Goal: Task Accomplishment & Management: Use online tool/utility

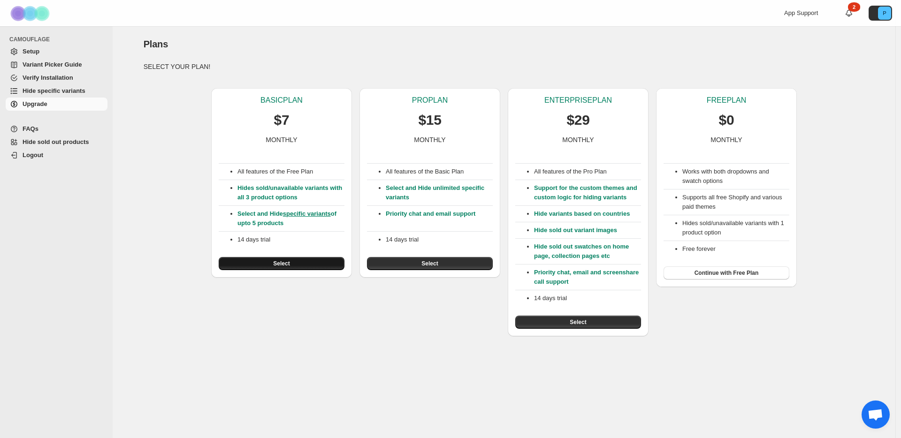
click at [291, 260] on button "Select" at bounding box center [282, 263] width 126 height 13
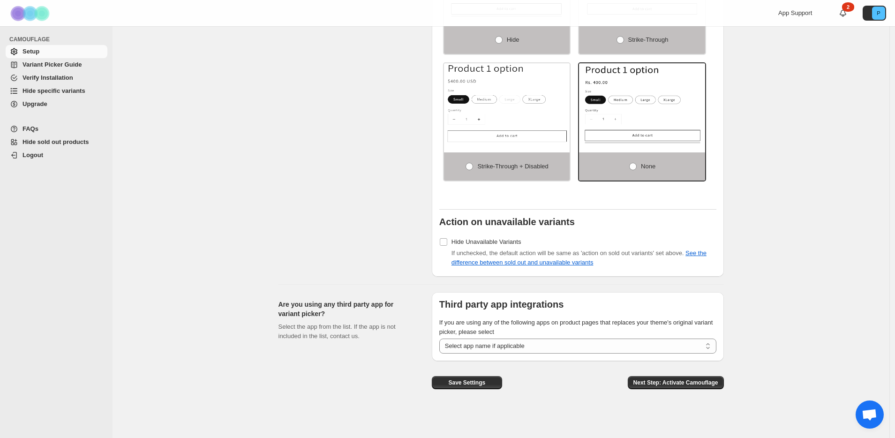
scroll to position [643, 0]
click at [722, 385] on button "Next Step: Activate Camouflage" at bounding box center [676, 382] width 96 height 13
select select "**********"
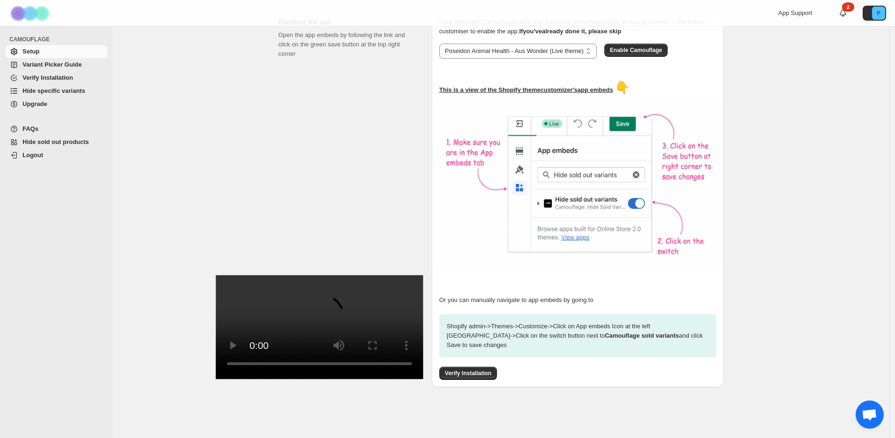
scroll to position [127, 0]
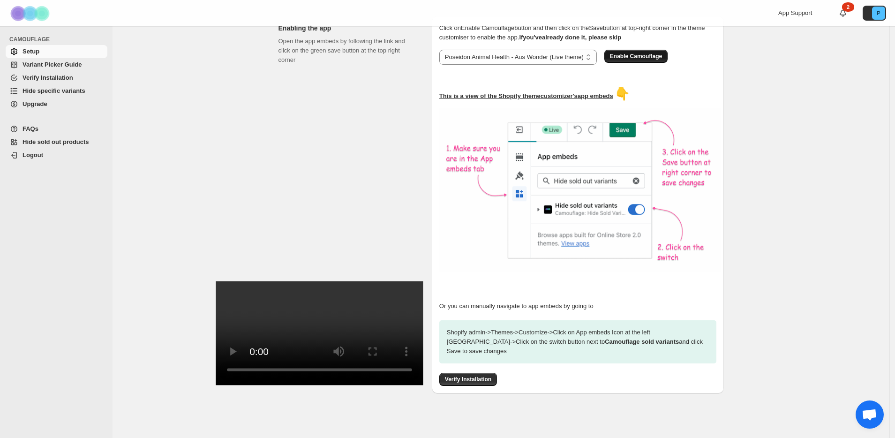
click at [657, 53] on span "Enable Camouflage" at bounding box center [636, 57] width 52 height 8
click at [489, 376] on span "Verify Installation" at bounding box center [468, 380] width 46 height 8
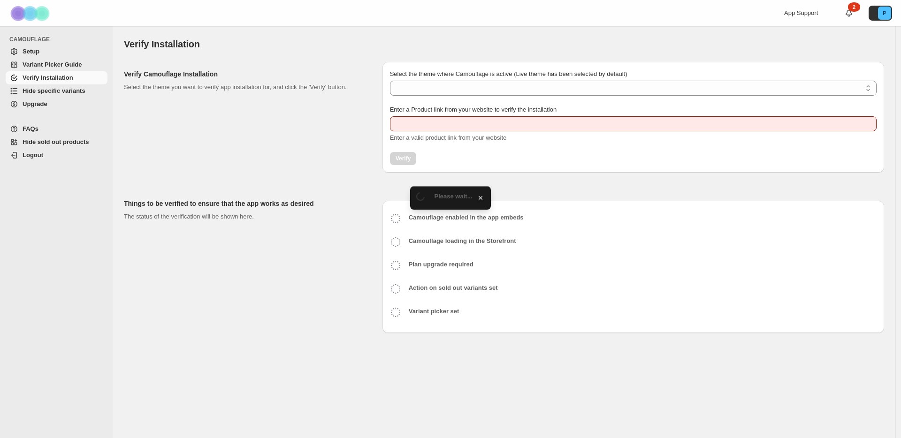
type input "**********"
select select "**********"
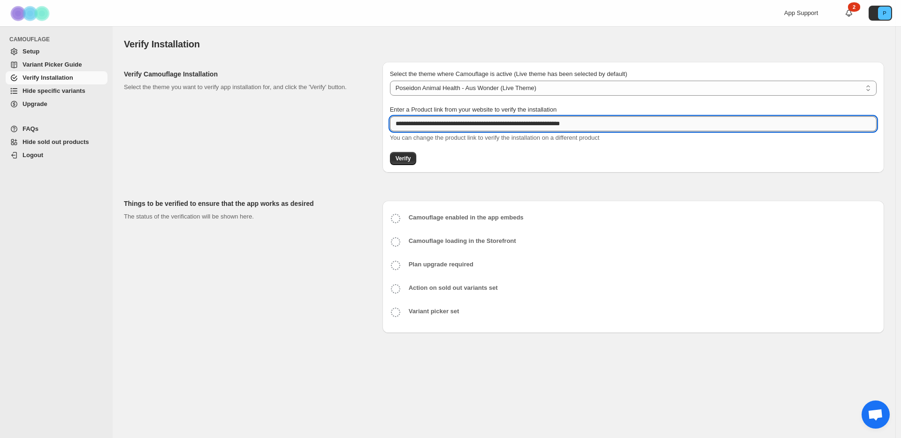
click at [457, 129] on input "**********" at bounding box center [633, 123] width 486 height 15
paste input "text"
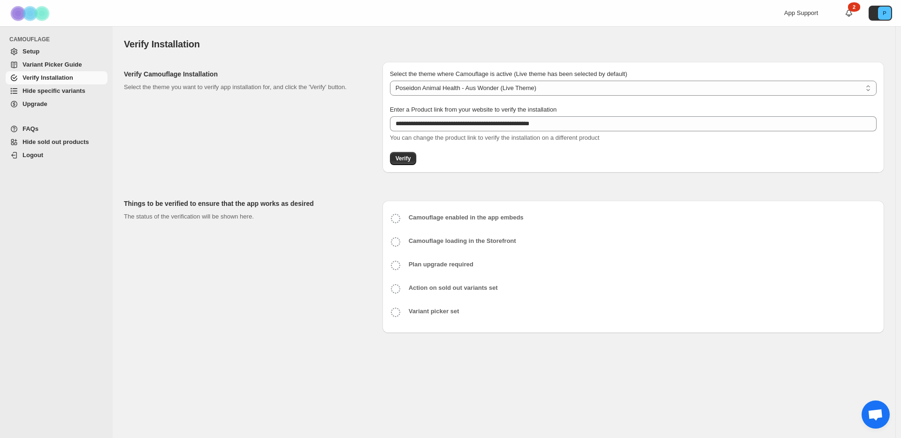
click at [314, 135] on div "Verify Camouflage Installation Select the theme you want to verify app installa…" at bounding box center [249, 117] width 251 height 111
click at [407, 157] on span "Verify" at bounding box center [402, 159] width 15 height 8
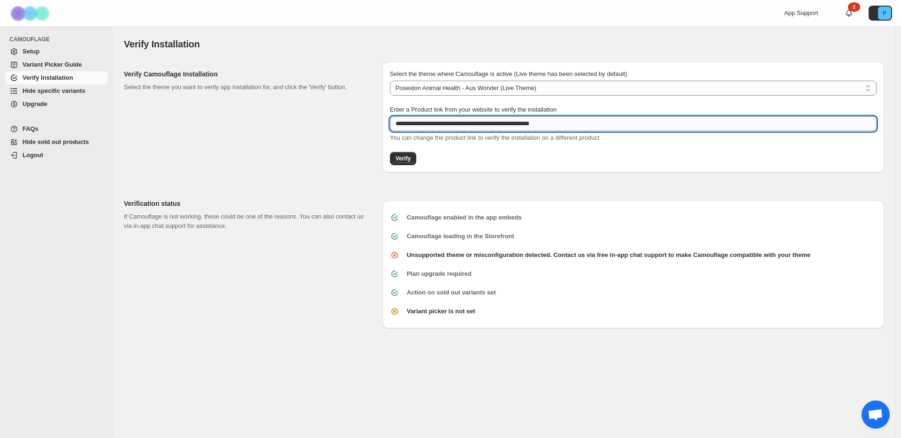
click at [500, 129] on input "**********" at bounding box center [633, 123] width 486 height 15
click at [500, 128] on input "**********" at bounding box center [633, 123] width 486 height 15
paste input "**********"
type input "**********"
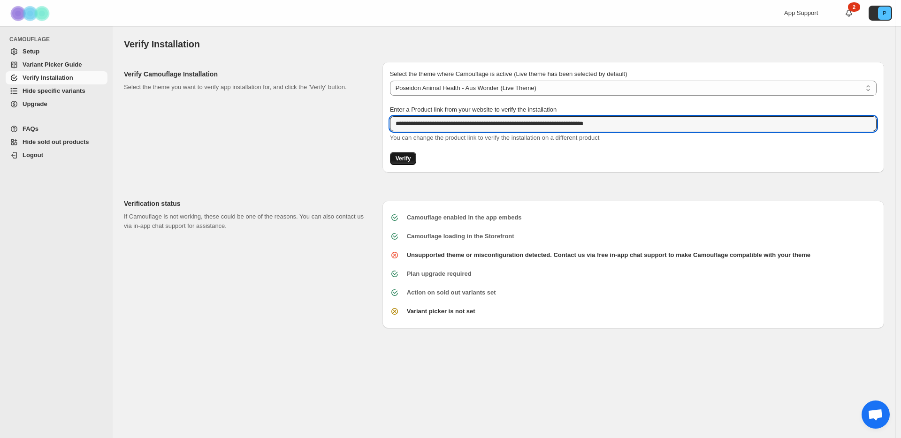
click at [400, 158] on span "Verify" at bounding box center [402, 159] width 15 height 8
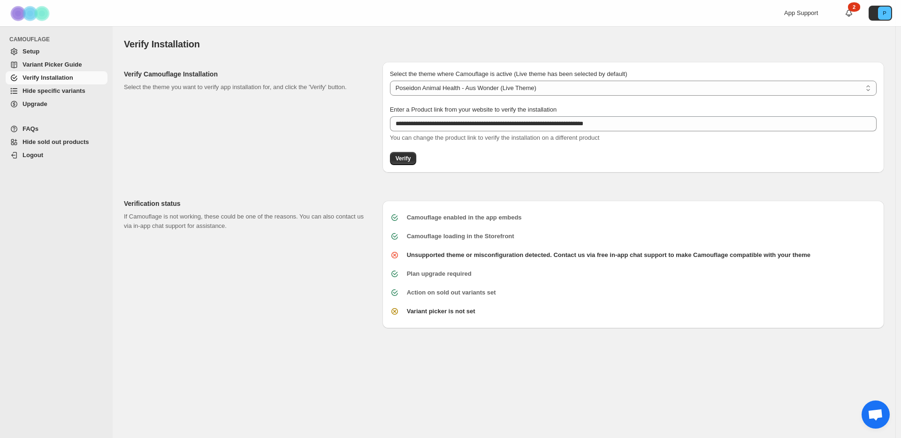
click at [877, 415] on span "Open chat" at bounding box center [874, 415] width 15 height 13
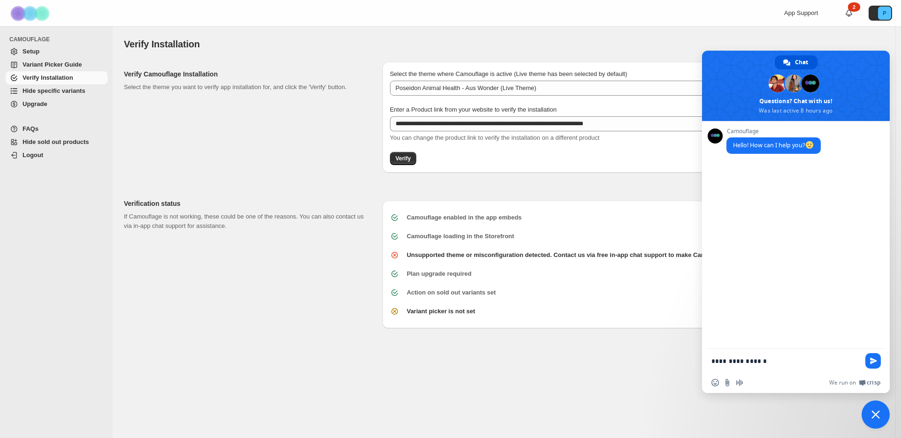
type textarea "**********"
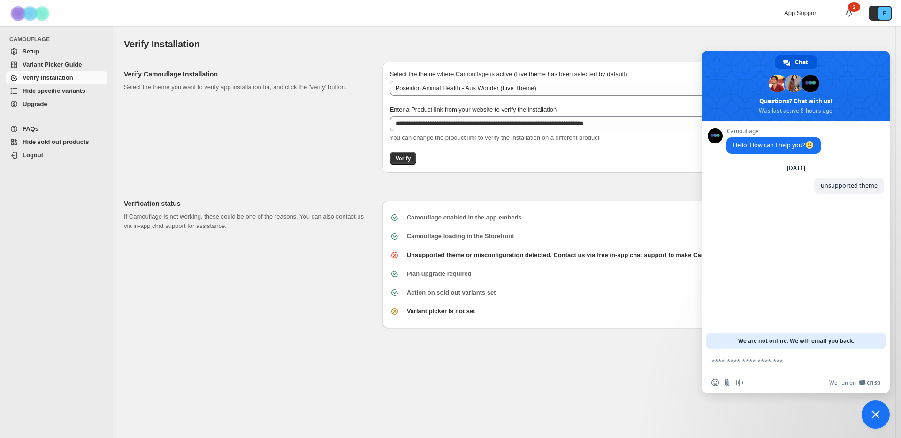
drag, startPoint x: 874, startPoint y: 408, endPoint x: 867, endPoint y: 408, distance: 7.5
click at [875, 408] on span "Close chat" at bounding box center [875, 415] width 28 height 28
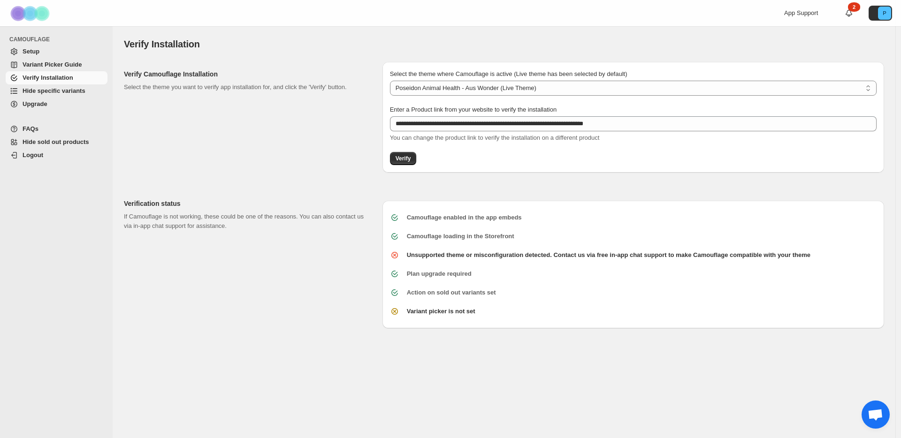
click at [42, 65] on span "Variant Picker Guide" at bounding box center [52, 64] width 59 height 7
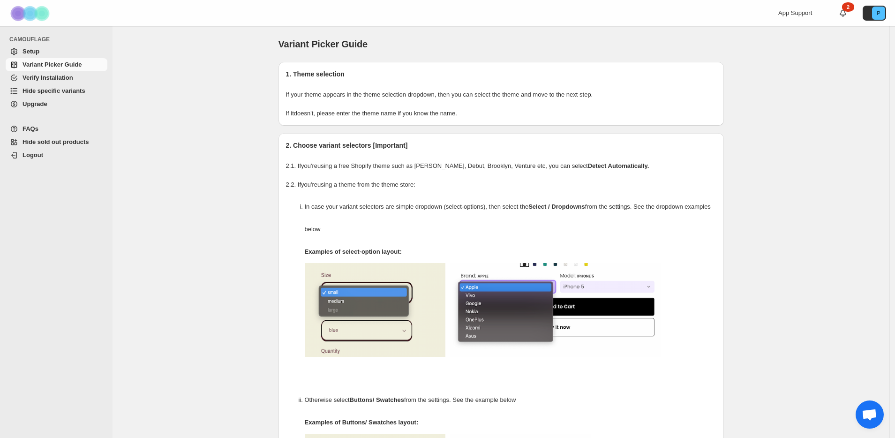
click at [53, 94] on span "Hide specific variants" at bounding box center [54, 90] width 63 height 7
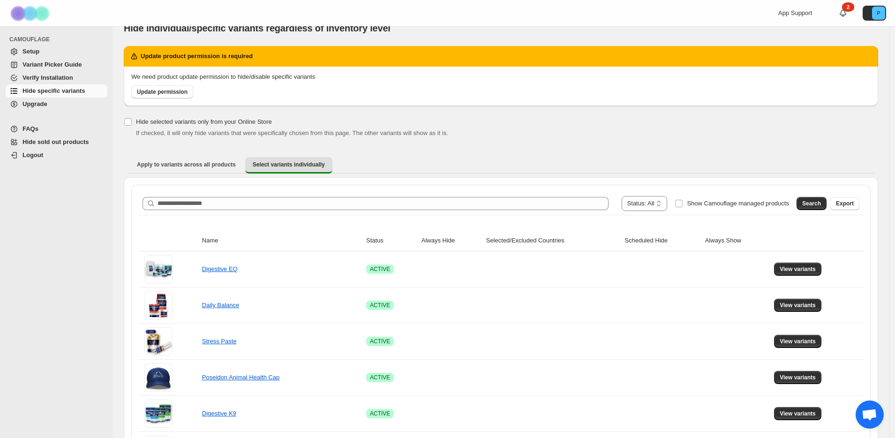
scroll to position [19, 0]
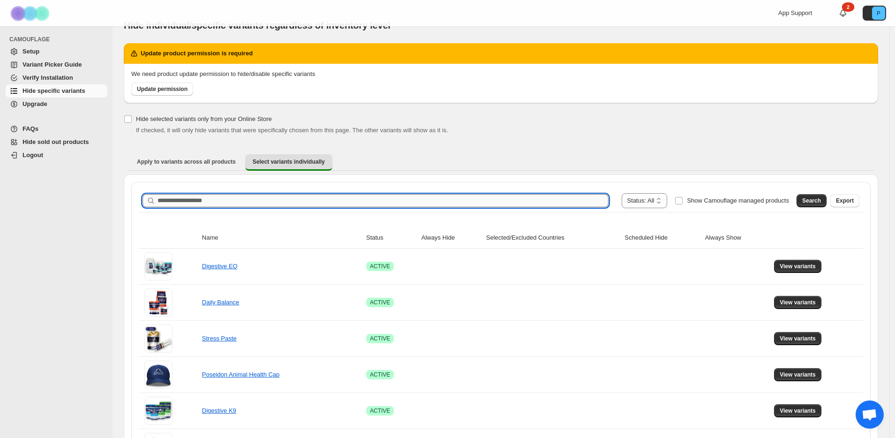
click at [338, 205] on input "Search product name" at bounding box center [383, 200] width 451 height 13
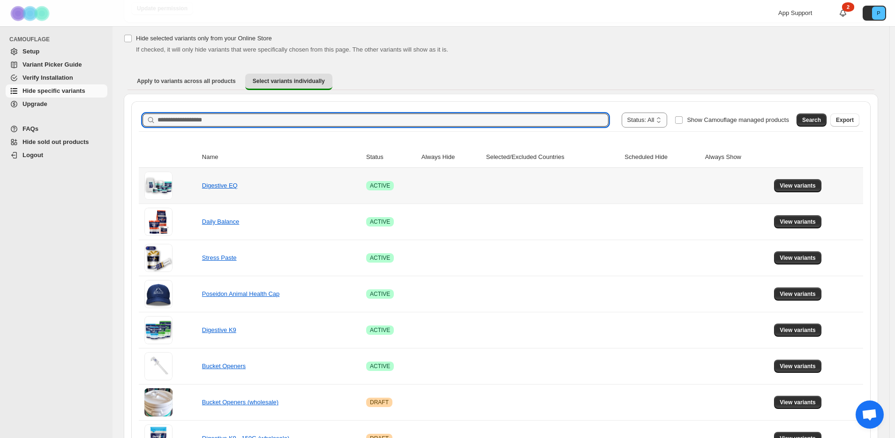
scroll to position [113, 0]
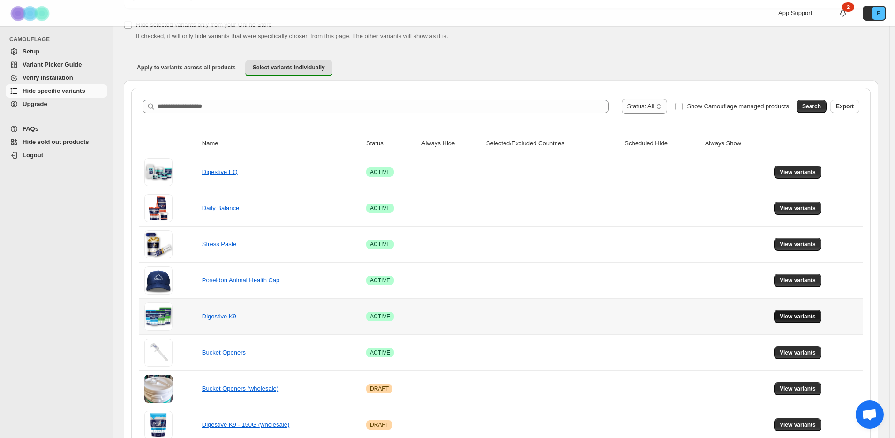
click at [810, 315] on span "View variants" at bounding box center [798, 317] width 36 height 8
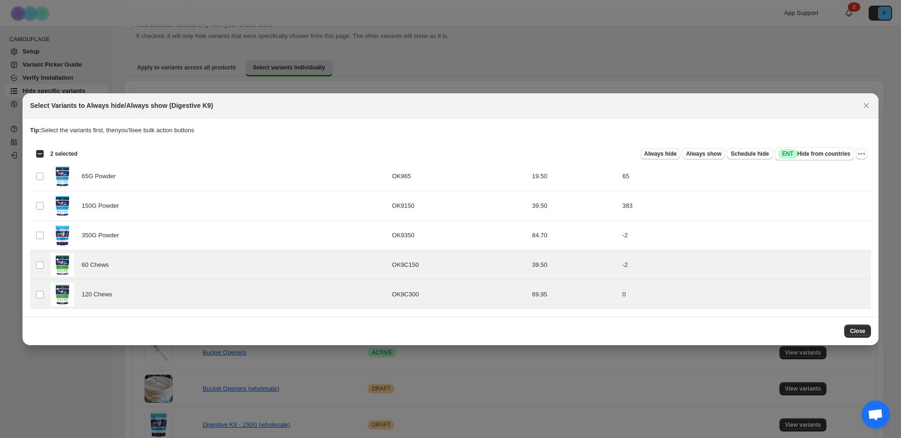
click at [661, 154] on span "Always hide" at bounding box center [660, 154] width 32 height 8
click at [860, 332] on span "Close" at bounding box center [856, 331] width 15 height 8
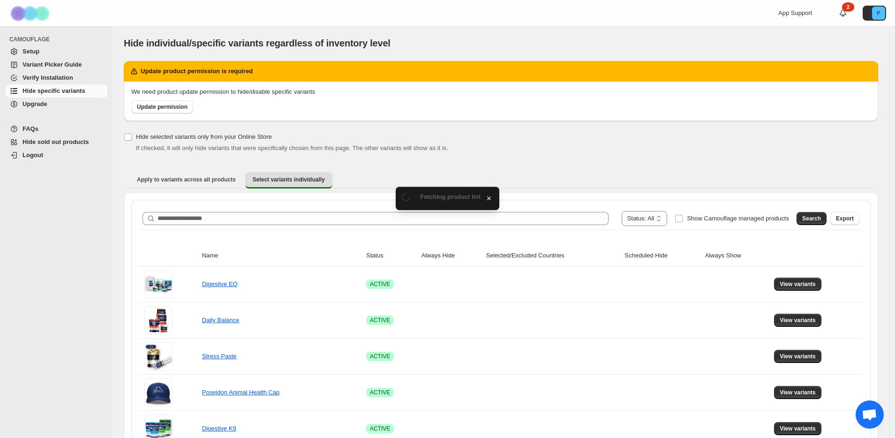
scroll to position [0, 0]
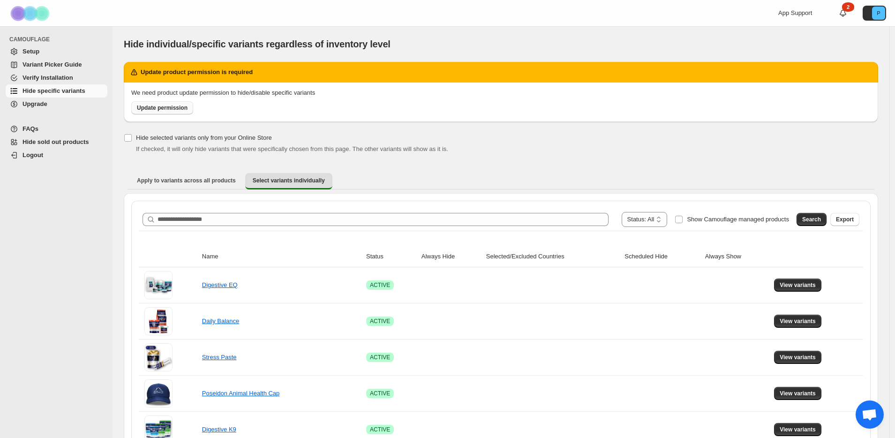
click at [188, 110] on span "Update permission" at bounding box center [162, 108] width 51 height 8
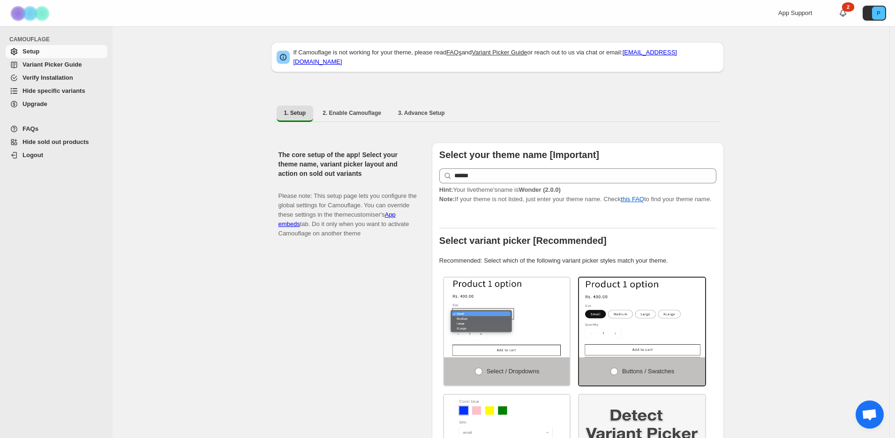
click at [55, 94] on span "Hide specific variants" at bounding box center [54, 90] width 63 height 7
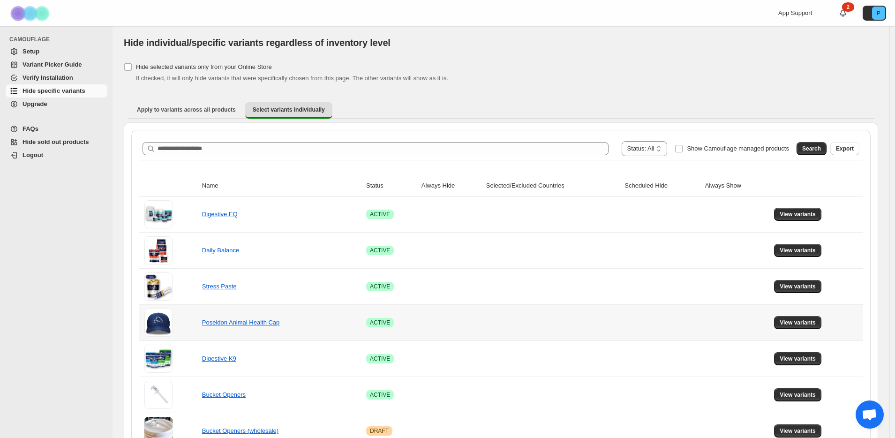
scroll to position [2, 0]
click at [227, 357] on link "Digestive K9" at bounding box center [219, 358] width 34 height 7
click at [810, 360] on span "View variants" at bounding box center [798, 359] width 36 height 8
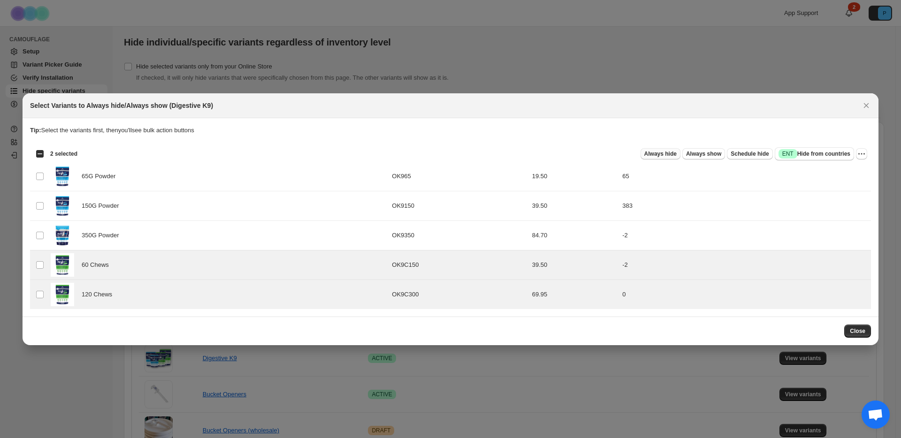
click at [666, 154] on span "Always hide" at bounding box center [660, 154] width 32 height 8
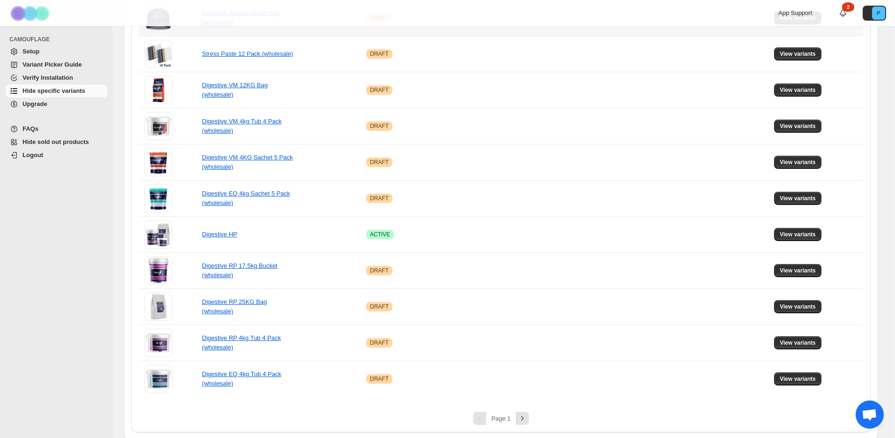
scroll to position [525, 0]
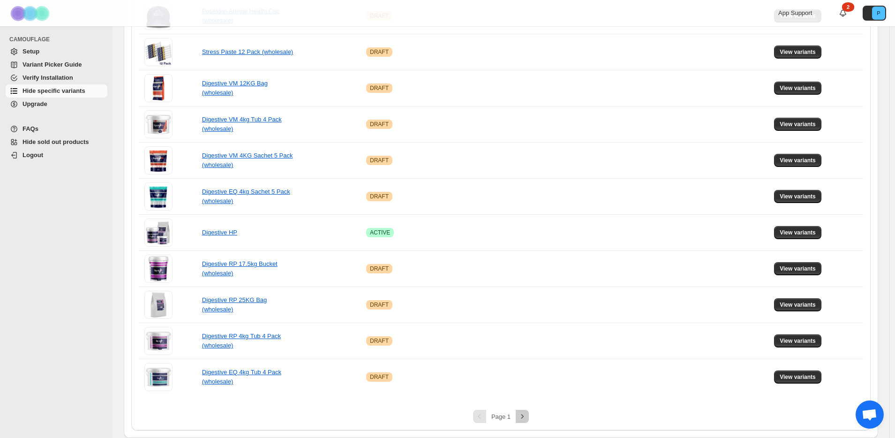
click at [527, 416] on icon "Next" at bounding box center [522, 416] width 9 height 9
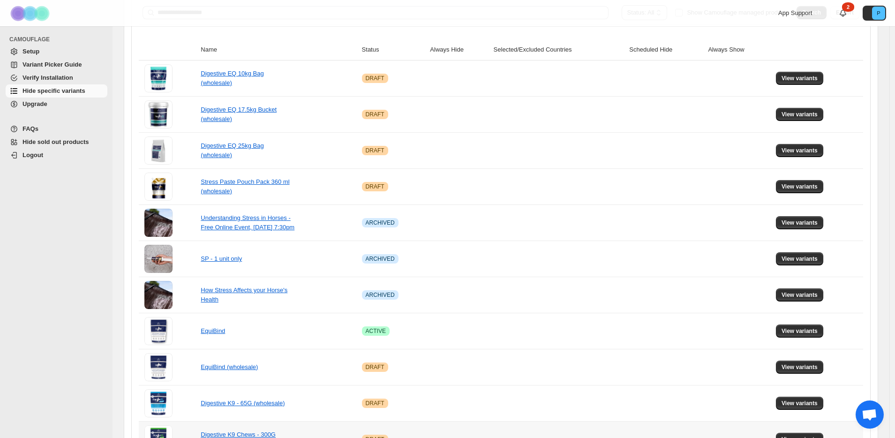
scroll to position [0, 0]
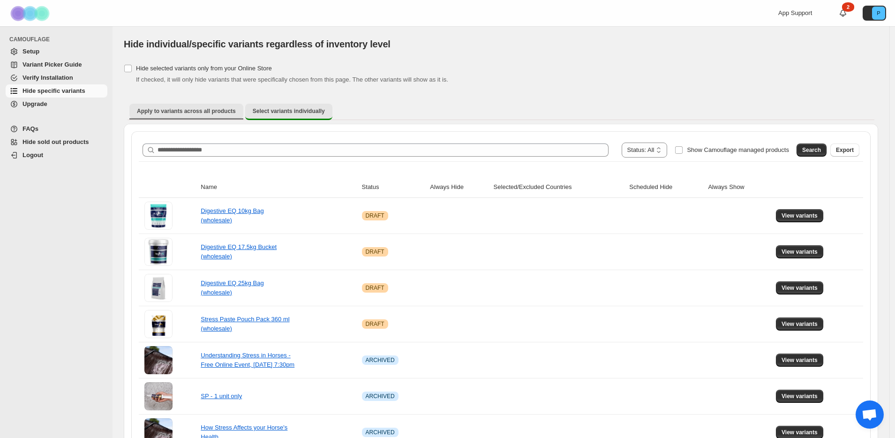
click at [176, 112] on span "Apply to variants across all products" at bounding box center [186, 111] width 99 height 8
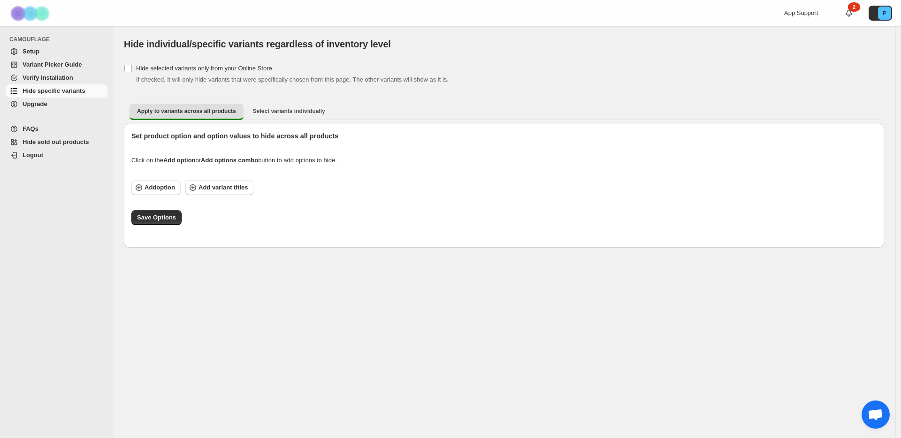
click at [55, 224] on div "CAMOUFLAGE Setup Variant Picker Guide Verify Installation Hide specific variant…" at bounding box center [56, 232] width 113 height 412
click at [286, 114] on span "Select variants individually" at bounding box center [289, 111] width 72 height 8
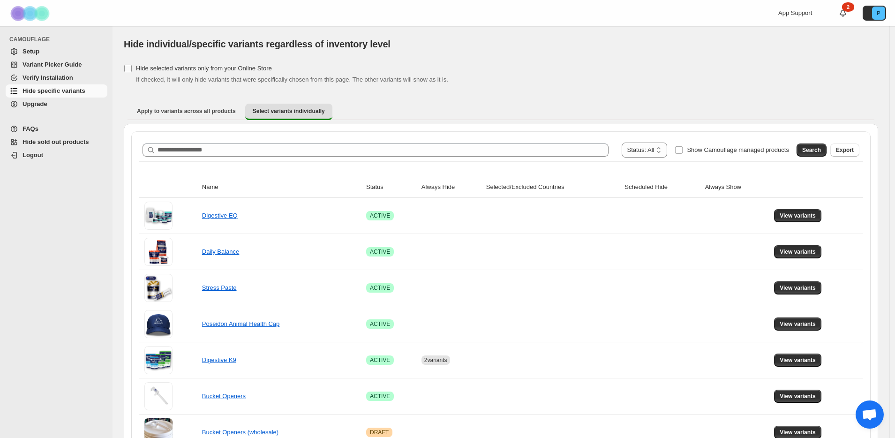
click at [202, 69] on span "Hide selected variants only from your Online Store" at bounding box center [204, 68] width 136 height 7
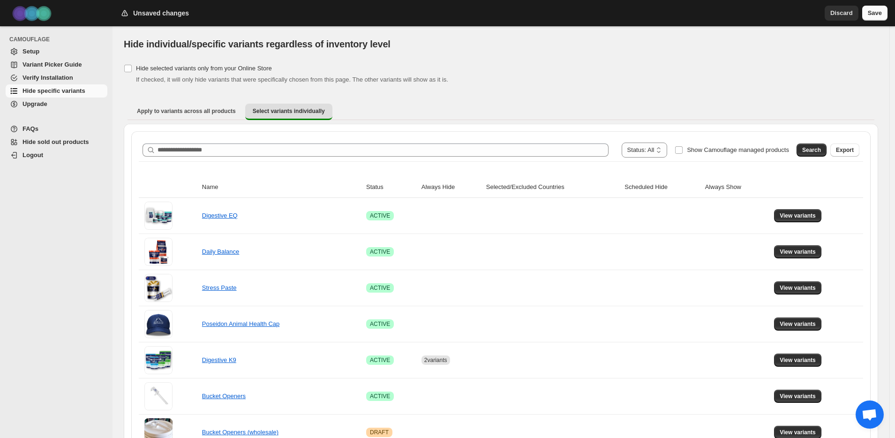
click at [884, 16] on button "Save" at bounding box center [875, 13] width 25 height 15
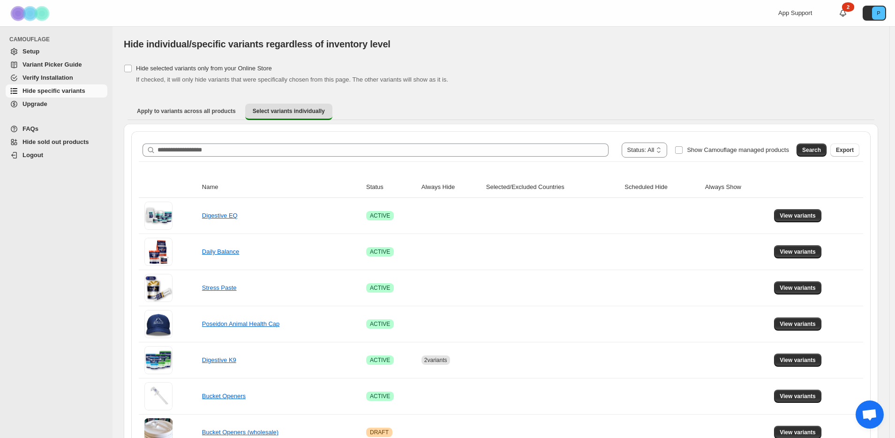
click at [473, 56] on div "[object Object]. This page is ready Hide individual/specific variants regardles…" at bounding box center [501, 44] width 755 height 36
click at [875, 13] on button "P" at bounding box center [874, 13] width 23 height 15
click at [574, 67] on div "Hide selected variants only from your Online Store If checked, it will only hid…" at bounding box center [501, 73] width 755 height 23
click at [39, 104] on span "Upgrade" at bounding box center [35, 103] width 25 height 7
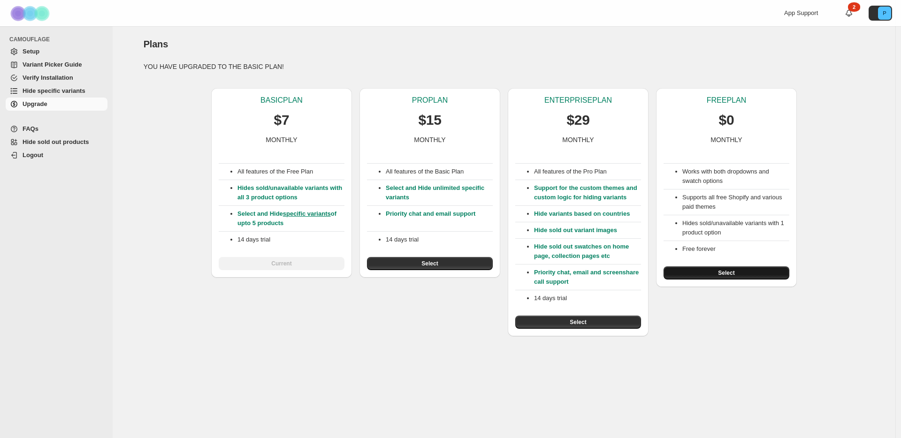
click at [760, 273] on button "Select" at bounding box center [726, 272] width 126 height 13
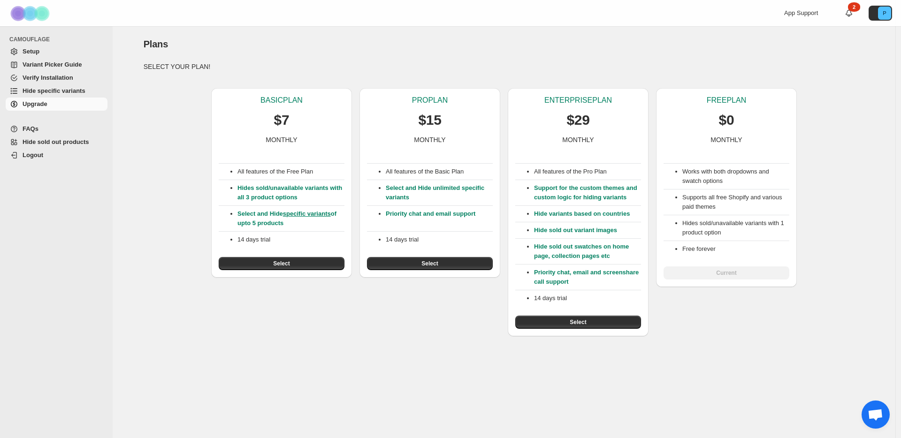
click at [58, 54] on span "Setup" at bounding box center [64, 51] width 83 height 9
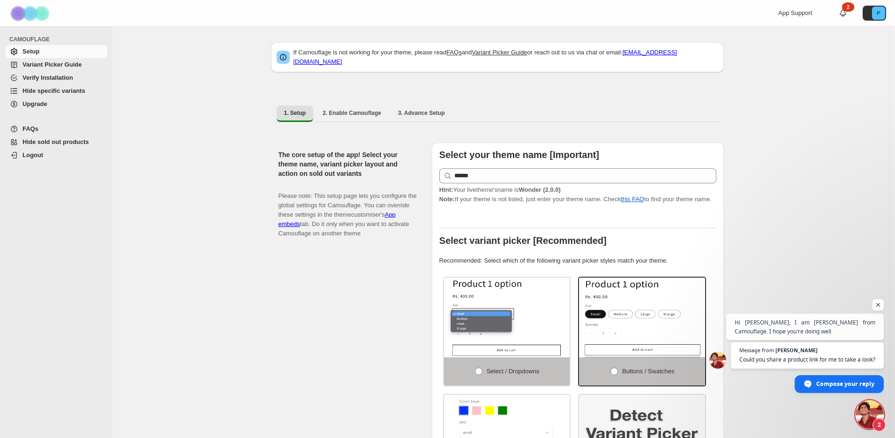
click at [29, 89] on span "Hide specific variants" at bounding box center [54, 90] width 63 height 7
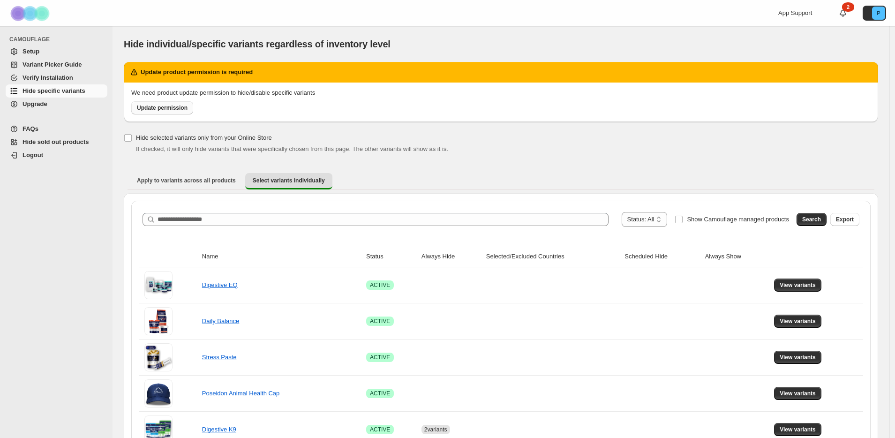
click at [164, 103] on link "Update permission" at bounding box center [162, 107] width 62 height 13
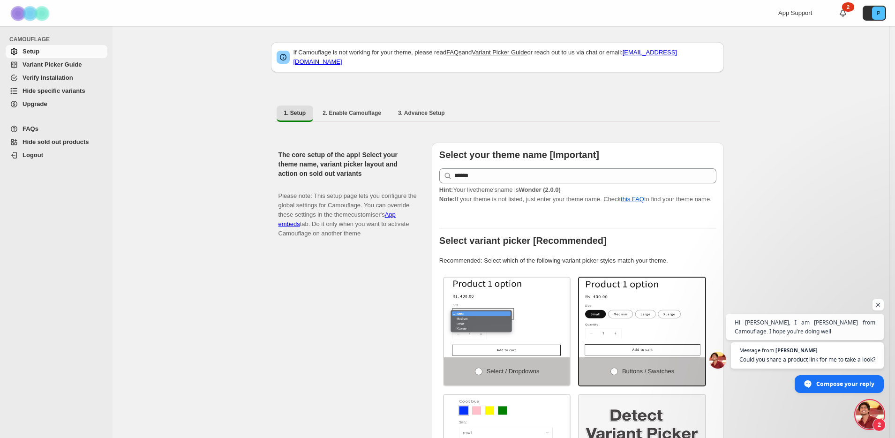
click at [66, 94] on span "Hide specific variants" at bounding box center [54, 90] width 63 height 7
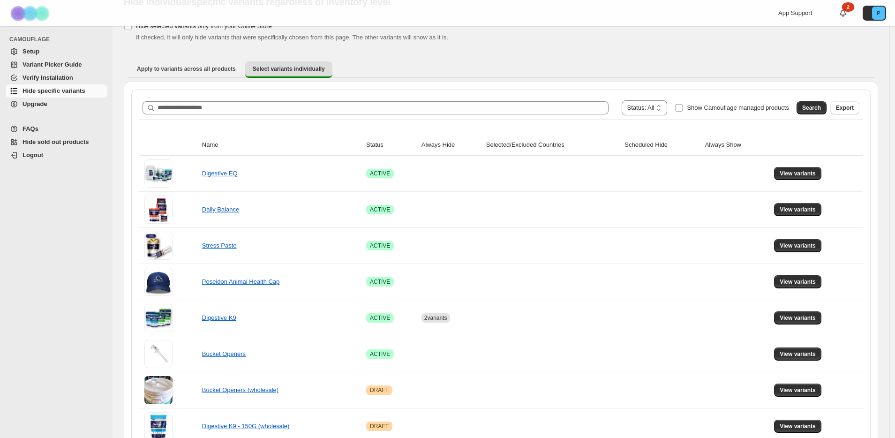
scroll to position [50, 0]
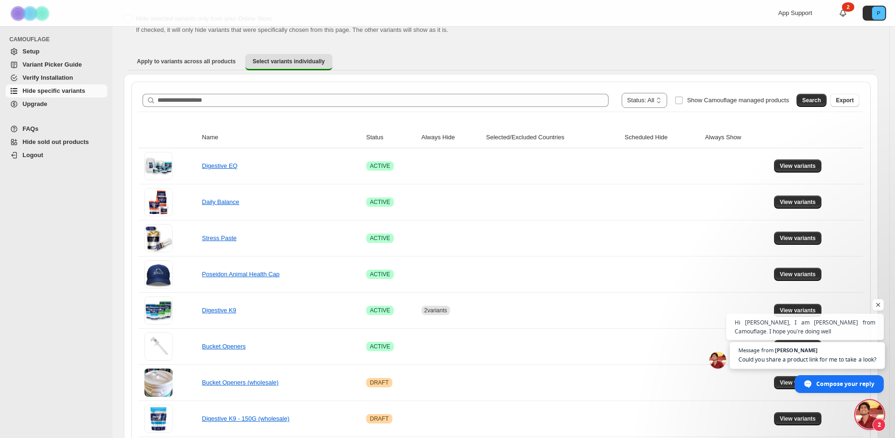
click at [825, 354] on span "Message from [PERSON_NAME] Could you share a product link for me to take a look?" at bounding box center [807, 355] width 155 height 27
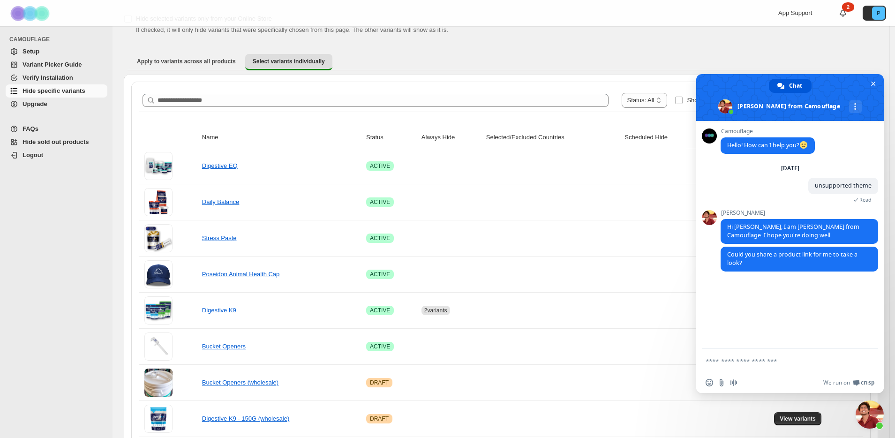
click at [777, 362] on textarea "Compose your message..." at bounding box center [781, 360] width 150 height 23
type textarea "**********"
click at [872, 360] on span "Send" at bounding box center [867, 360] width 15 height 15
